Goal: Information Seeking & Learning: Learn about a topic

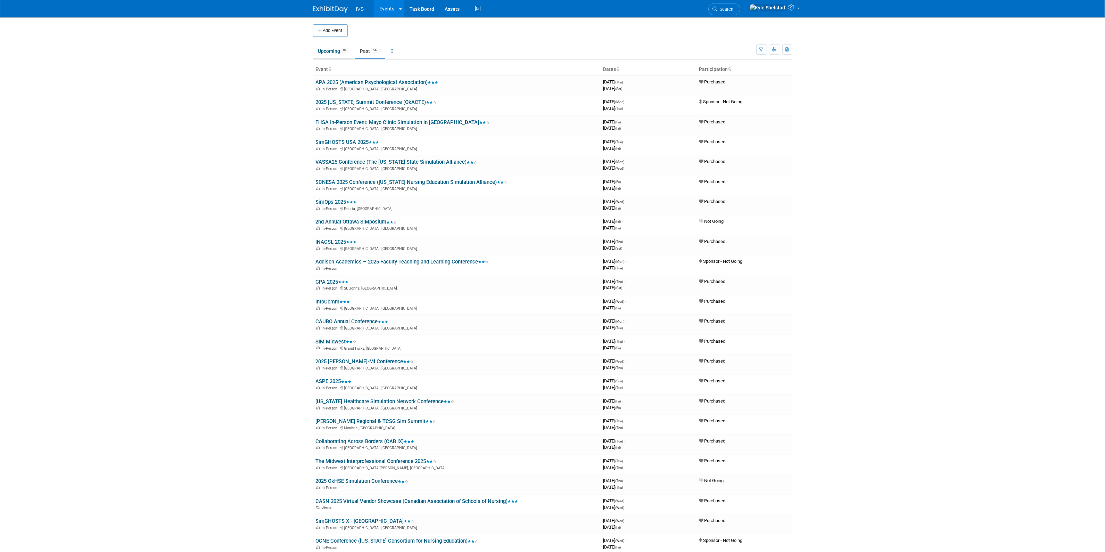
click at [323, 45] on link "Upcoming 40" at bounding box center [333, 50] width 41 height 13
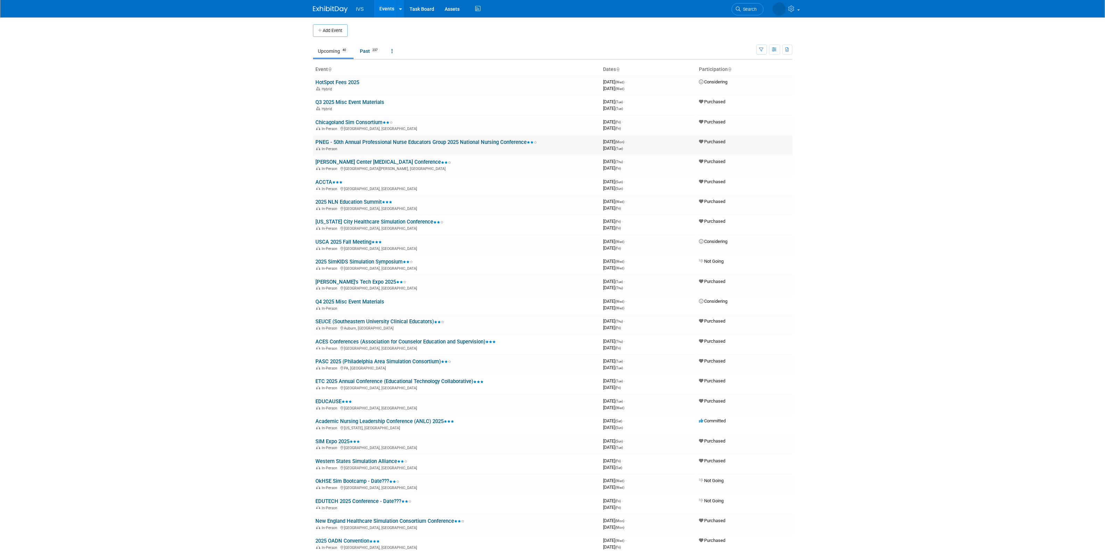
click at [397, 143] on link "PNEG - 50th Annual Professional Nurse Educators Group 2025 National Nursing Con…" at bounding box center [427, 142] width 222 height 6
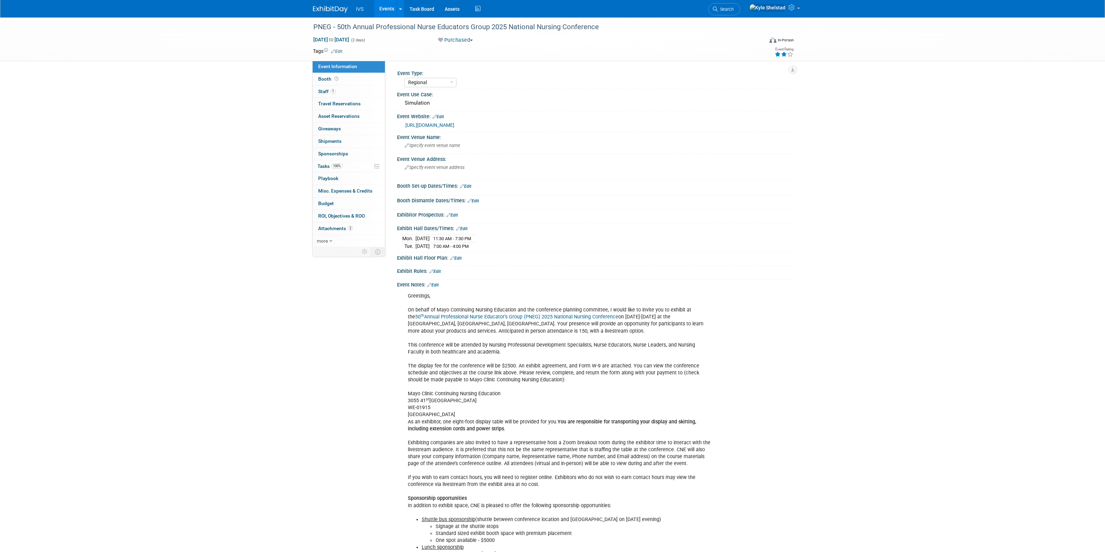
select select "Regional"
drag, startPoint x: 472, startPoint y: 325, endPoint x: 488, endPoint y: 326, distance: 16.3
click at [488, 326] on div "Greetings, On behalf of Mayo Continuing Nursing Education and the conference pl…" at bounding box center [559, 487] width 313 height 397
drag, startPoint x: 671, startPoint y: 316, endPoint x: 697, endPoint y: 322, distance: 27.0
click at [696, 322] on div "Greetings, On behalf of Mayo Continuing Nursing Education and the conference pl…" at bounding box center [559, 487] width 313 height 397
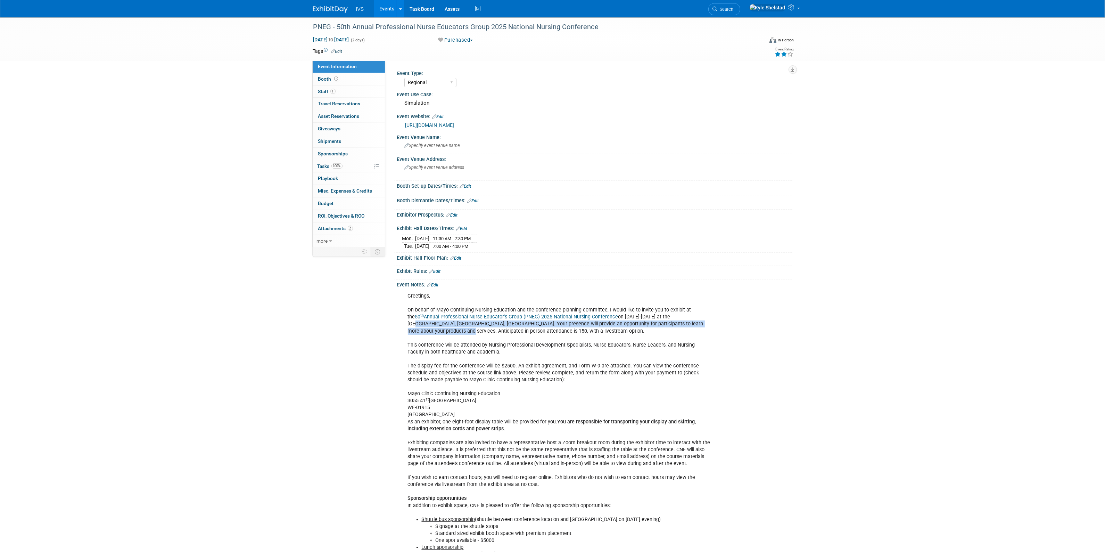
click at [698, 324] on div "Greetings, On behalf of Mayo Continuing Nursing Education and the conference pl…" at bounding box center [559, 487] width 313 height 397
drag, startPoint x: 607, startPoint y: 316, endPoint x: 648, endPoint y: 318, distance: 41.0
click at [648, 318] on div "Greetings, On behalf of Mayo Continuing Nursing Education and the conference pl…" at bounding box center [559, 487] width 313 height 397
drag, startPoint x: 417, startPoint y: 308, endPoint x: 594, endPoint y: 312, distance: 176.8
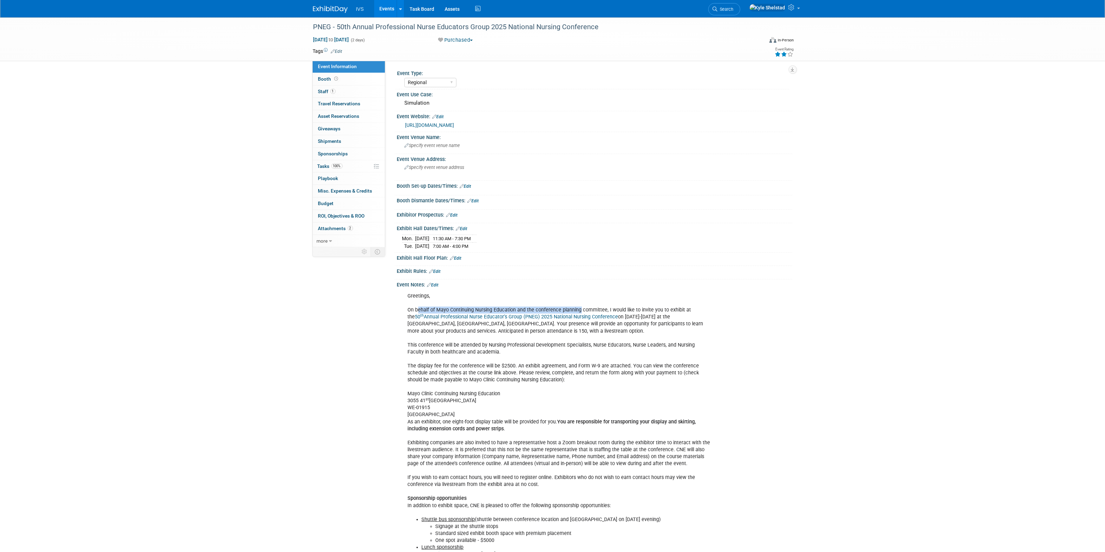
click at [591, 312] on div "Greetings, On behalf of Mayo Continuing Nursing Education and the conference pl…" at bounding box center [559, 487] width 313 height 397
click at [669, 318] on div "Greetings, On behalf of Mayo Continuing Nursing Education and the conference pl…" at bounding box center [559, 487] width 313 height 397
click at [689, 318] on div "Greetings, On behalf of Mayo Continuing Nursing Education and the conference pl…" at bounding box center [559, 487] width 313 height 397
drag, startPoint x: 670, startPoint y: 316, endPoint x: 443, endPoint y: 323, distance: 226.6
click at [443, 323] on div "Greetings, On behalf of Mayo Continuing Nursing Education and the conference pl…" at bounding box center [559, 487] width 313 height 397
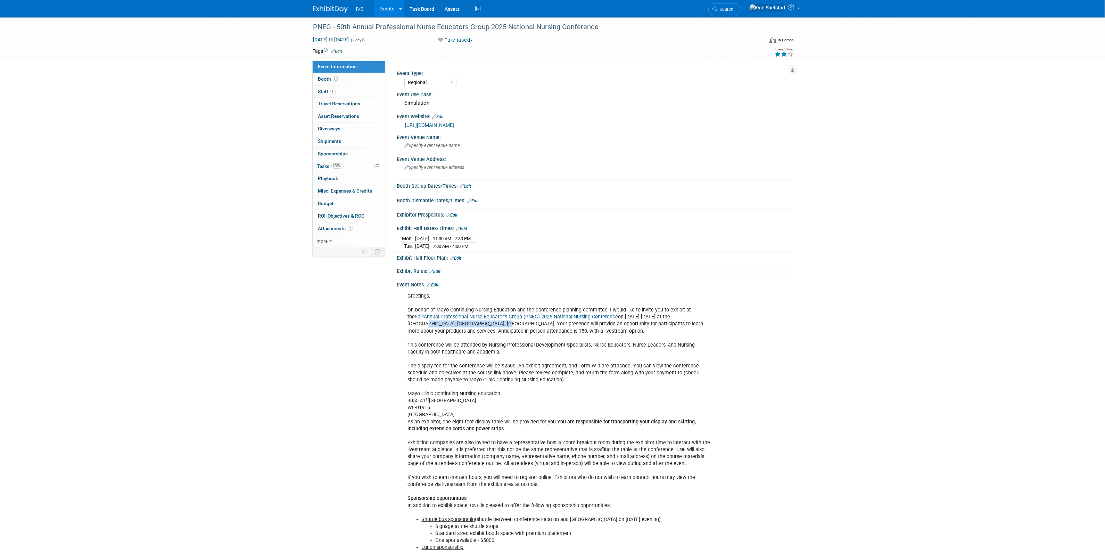
copy div "[GEOGRAPHIC_DATA] Area"
drag, startPoint x: 421, startPoint y: 371, endPoint x: 525, endPoint y: 399, distance: 107.9
click at [523, 398] on div "Greetings, On behalf of Mayo Continuing Nursing Education and the conference pl…" at bounding box center [559, 487] width 313 height 397
click at [525, 399] on div "Greetings, On behalf of Mayo Continuing Nursing Education and the conference pl…" at bounding box center [559, 487] width 313 height 397
drag, startPoint x: 405, startPoint y: 393, endPoint x: 484, endPoint y: 411, distance: 80.4
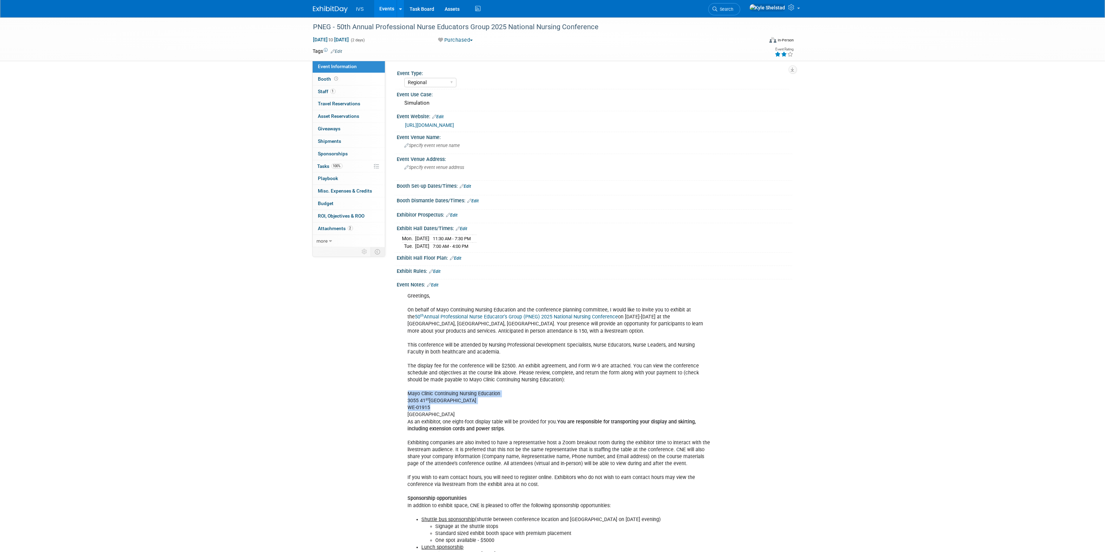
click at [483, 410] on div "Greetings, On behalf of Mayo Continuing Nursing Education and the conference pl…" at bounding box center [559, 487] width 313 height 397
click at [484, 411] on div "Greetings, On behalf of Mayo Continuing Nursing Education and the conference pl…" at bounding box center [559, 487] width 313 height 397
drag, startPoint x: 453, startPoint y: 365, endPoint x: 629, endPoint y: 379, distance: 177.0
click at [620, 378] on div "Greetings, On behalf of Mayo Continuing Nursing Education and the conference pl…" at bounding box center [559, 487] width 313 height 397
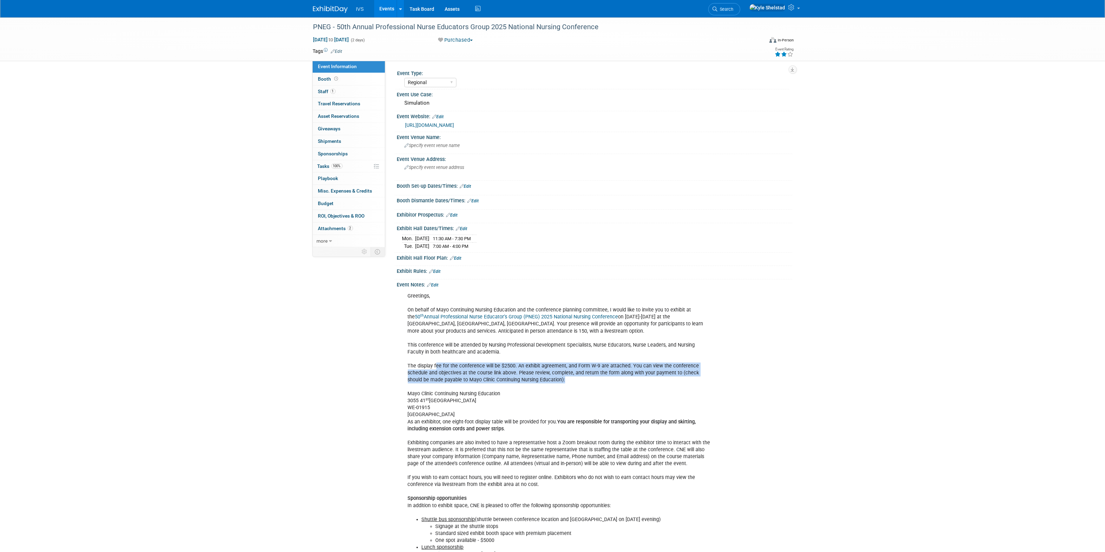
click at [629, 379] on div "Greetings, On behalf of Mayo Continuing Nursing Education and the conference pl…" at bounding box center [559, 487] width 313 height 397
drag, startPoint x: 455, startPoint y: 372, endPoint x: 548, endPoint y: 406, distance: 98.9
click at [548, 406] on div "Greetings, On behalf of Mayo Continuing Nursing Education and the conference pl…" at bounding box center [559, 487] width 313 height 397
drag, startPoint x: 440, startPoint y: 421, endPoint x: 544, endPoint y: 426, distance: 104.3
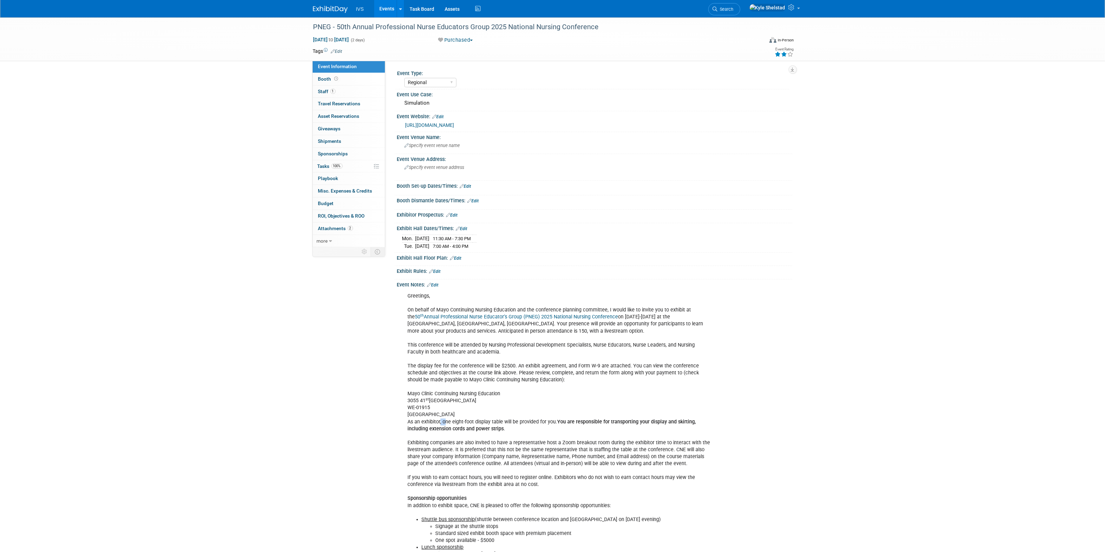
click at [532, 425] on div "Greetings, On behalf of Mayo Continuing Nursing Education and the conference pl…" at bounding box center [559, 487] width 313 height 397
click at [565, 427] on div "Greetings, On behalf of Mayo Continuing Nursing Education and the conference pl…" at bounding box center [559, 487] width 313 height 397
click at [561, 447] on div "Greetings, On behalf of Mayo Continuing Nursing Education and the conference pl…" at bounding box center [559, 487] width 313 height 397
click at [588, 448] on div "Greetings, On behalf of Mayo Continuing Nursing Education and the conference pl…" at bounding box center [559, 487] width 313 height 397
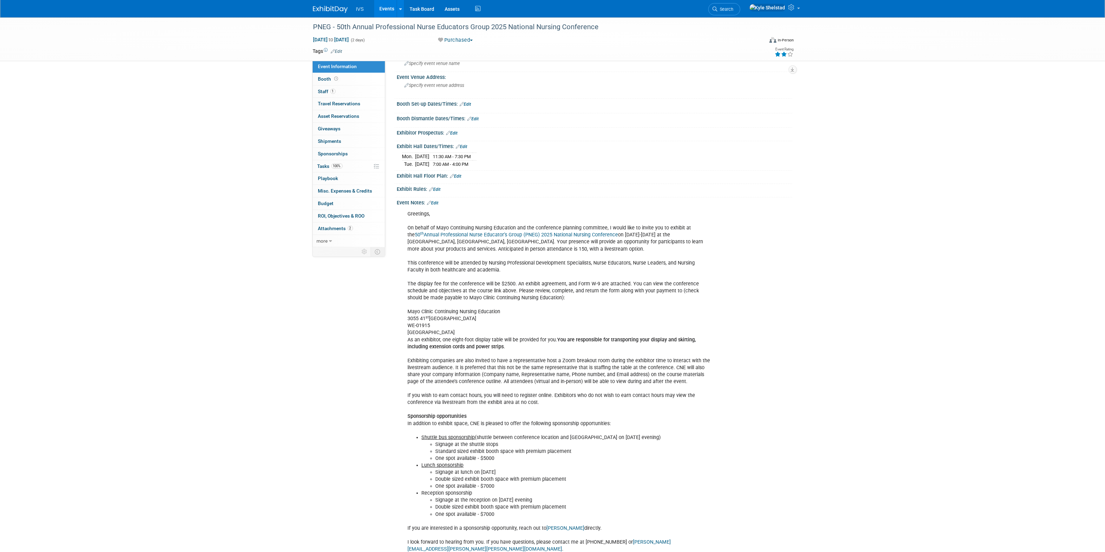
scroll to position [116, 0]
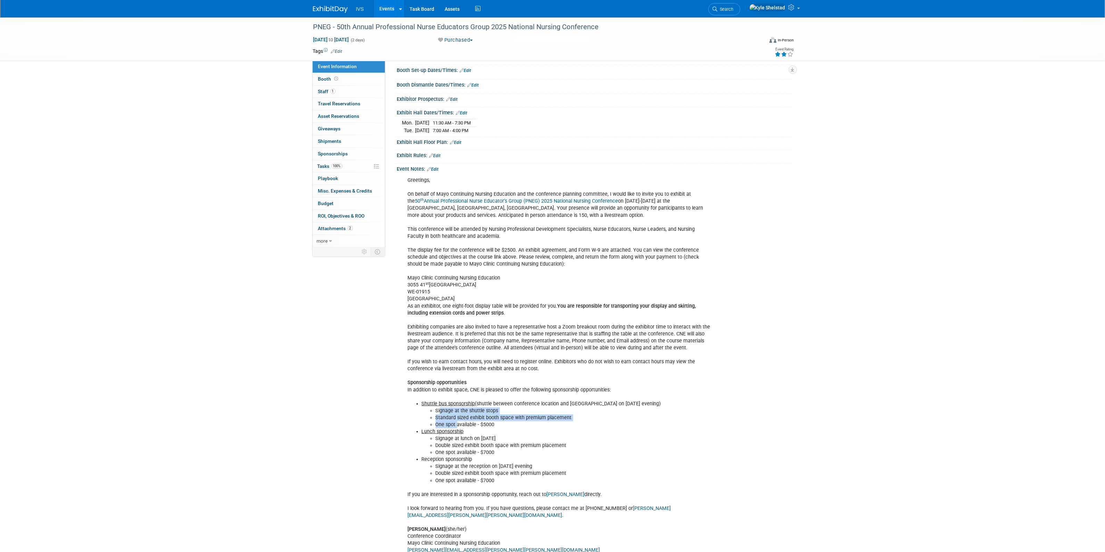
drag, startPoint x: 439, startPoint y: 412, endPoint x: 476, endPoint y: 442, distance: 47.4
click at [476, 442] on ul "Shuttle bus sponsorship (shuttle between conference location and tours on [DATE…" at bounding box center [560, 442] width 304 height 84
click at [482, 464] on li "Signage at the reception on [DATE] evening" at bounding box center [574, 466] width 276 height 7
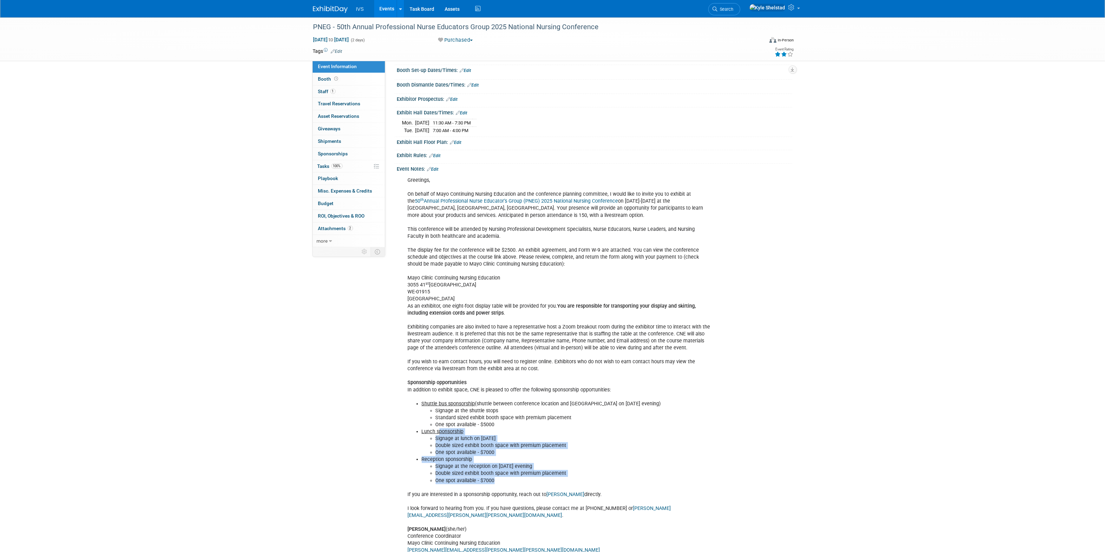
drag, startPoint x: 468, startPoint y: 447, endPoint x: 542, endPoint y: 490, distance: 86.0
click at [542, 490] on div "Greetings, On behalf of Mayo Continuing Nursing Education and the conference pl…" at bounding box center [559, 371] width 313 height 397
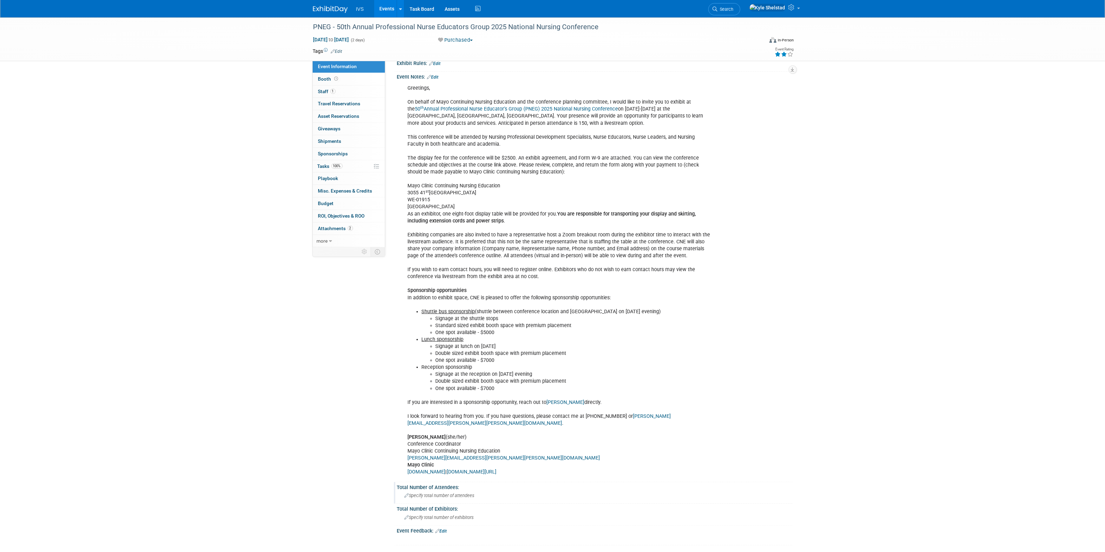
scroll to position [231, 0]
